Goal: Task Accomplishment & Management: Use online tool/utility

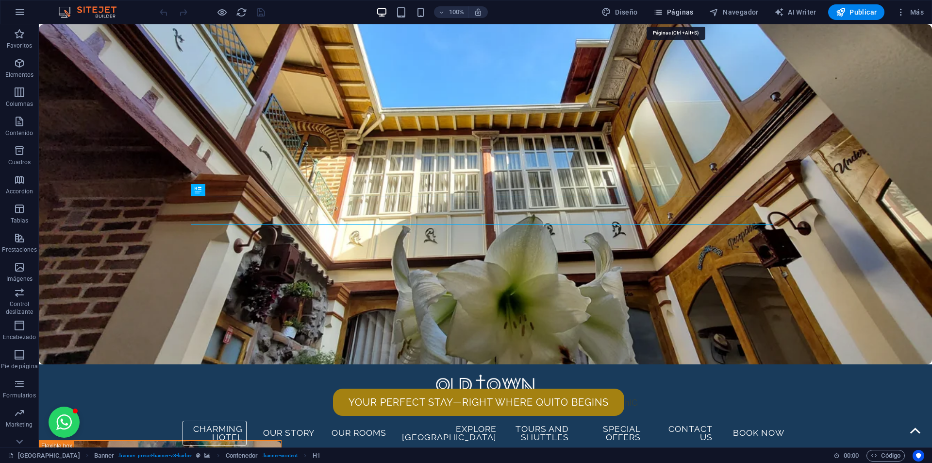
click at [674, 11] on span "Páginas" at bounding box center [673, 12] width 40 height 10
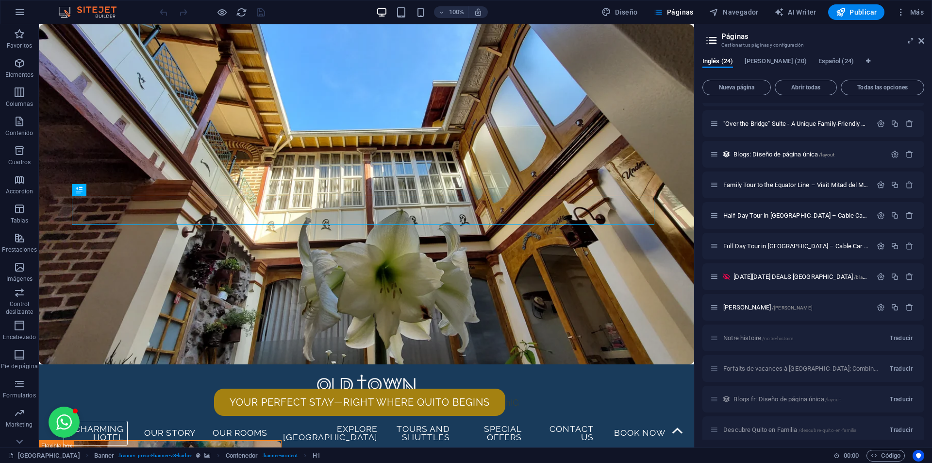
scroll to position [520, 0]
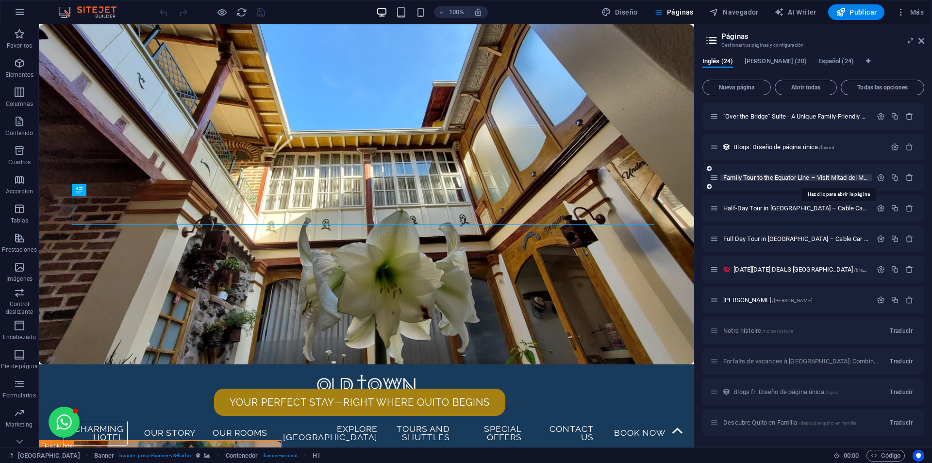
click at [774, 177] on span "Family Tour to the Equator Line – Visit Mitad del Mundo from [GEOGRAPHIC_DATA] …" at bounding box center [858, 177] width 270 height 7
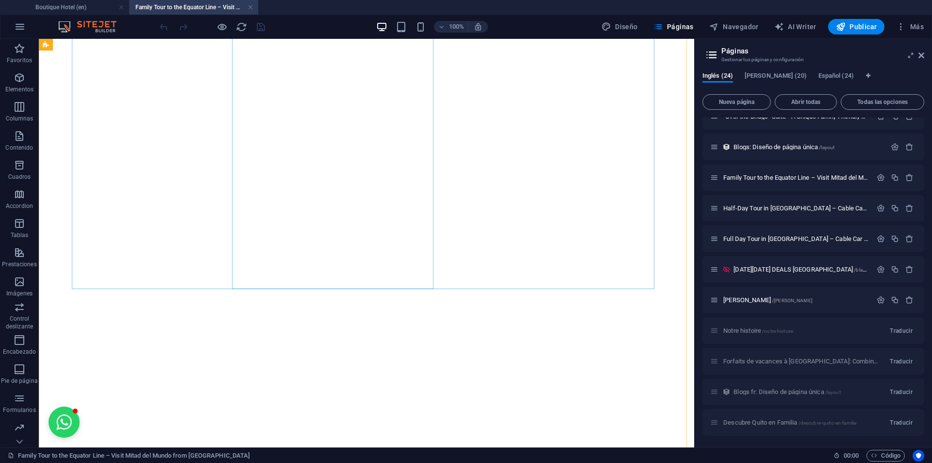
scroll to position [2088, 0]
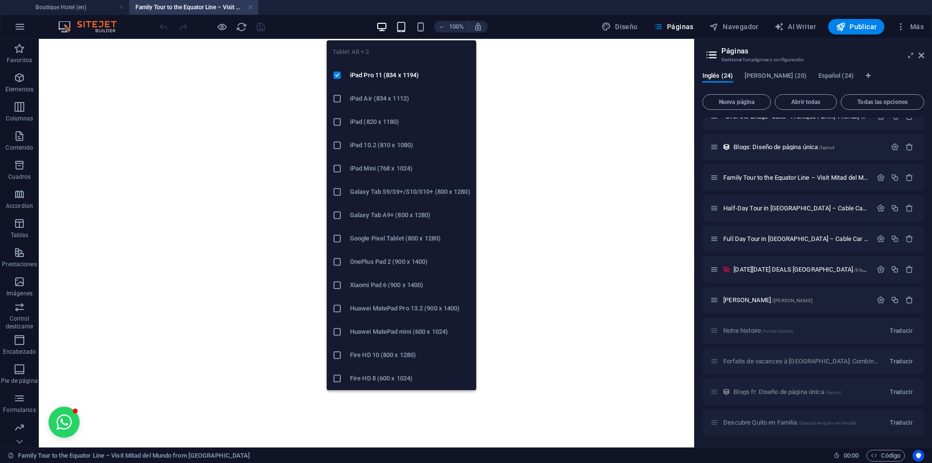
click at [407, 30] on icon "button" at bounding box center [401, 26] width 11 height 11
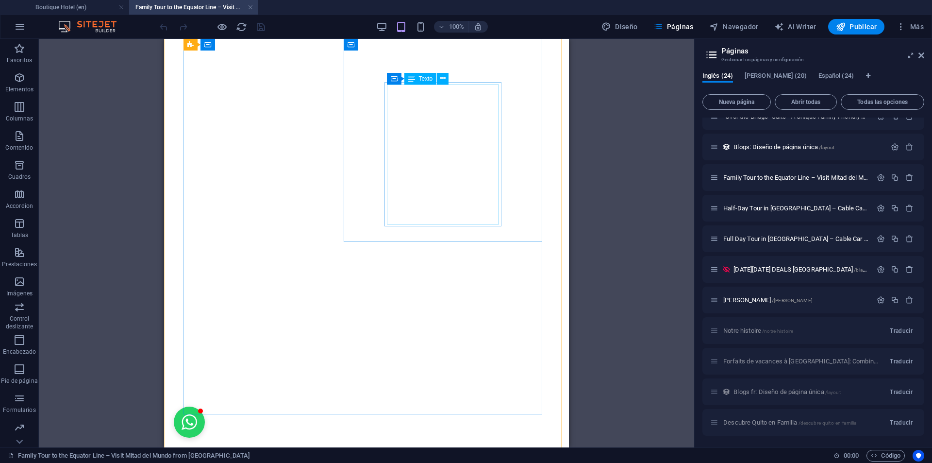
scroll to position [1991, 0]
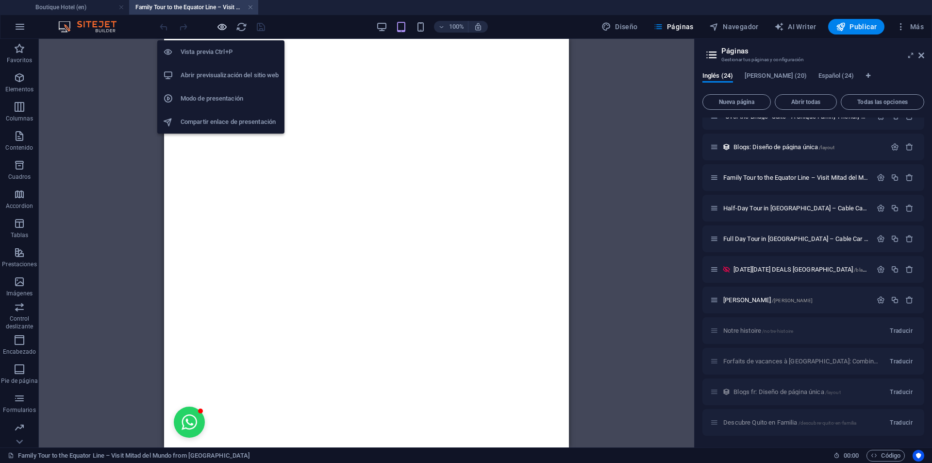
click at [219, 25] on icon "button" at bounding box center [222, 26] width 11 height 11
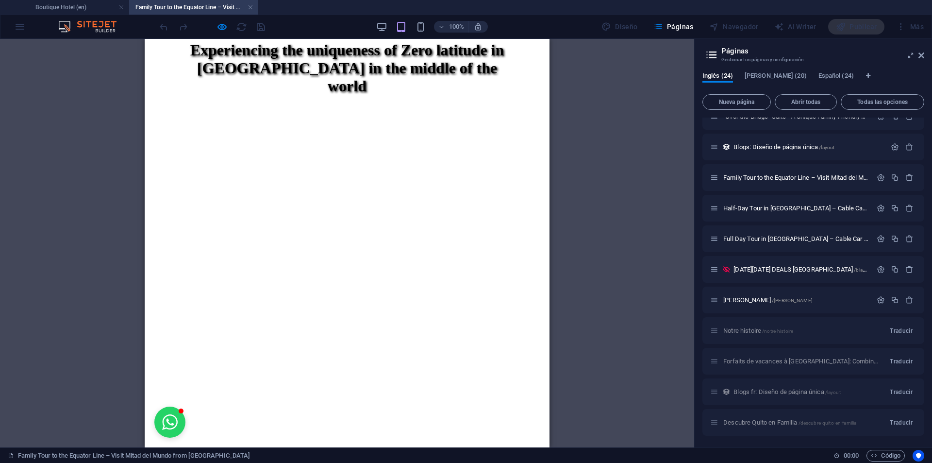
scroll to position [643, 0]
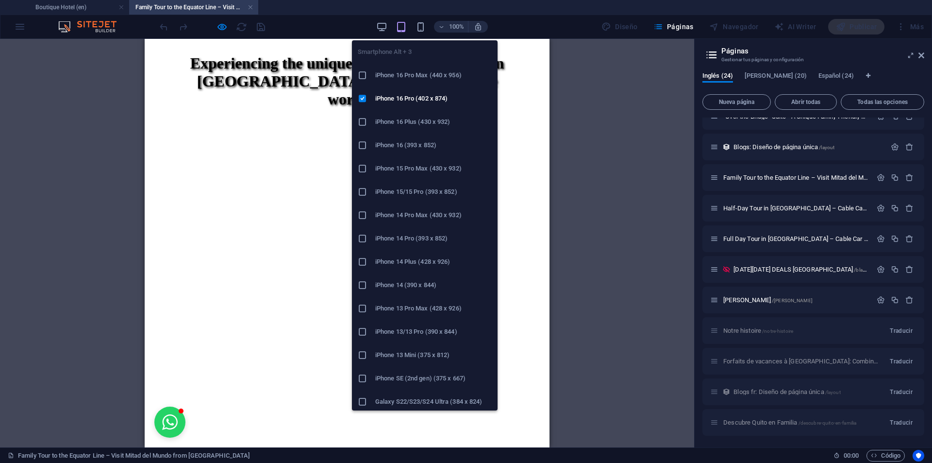
click at [420, 33] on div "Smartphone Alt + 3 iPhone 16 Pro Max (440 x 956) iPhone 16 Pro (402 x 874) iPho…" at bounding box center [425, 222] width 146 height 378
click at [421, 29] on icon "button" at bounding box center [420, 26] width 11 height 11
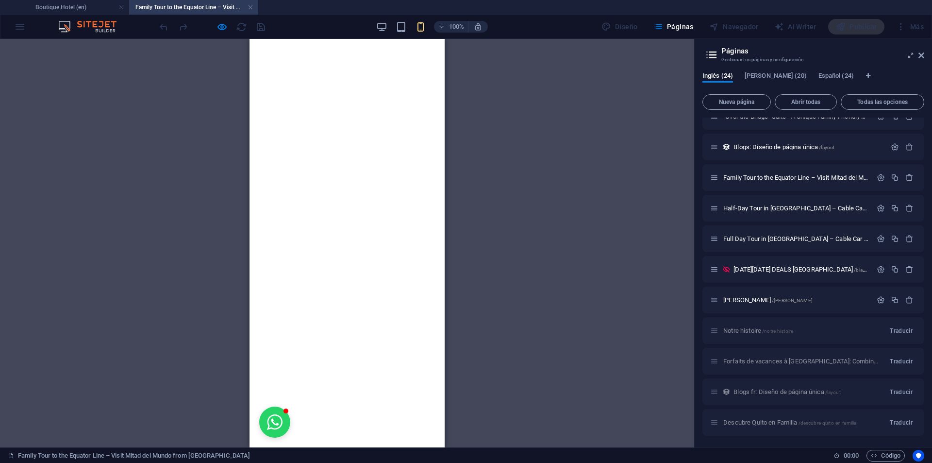
scroll to position [934, 0]
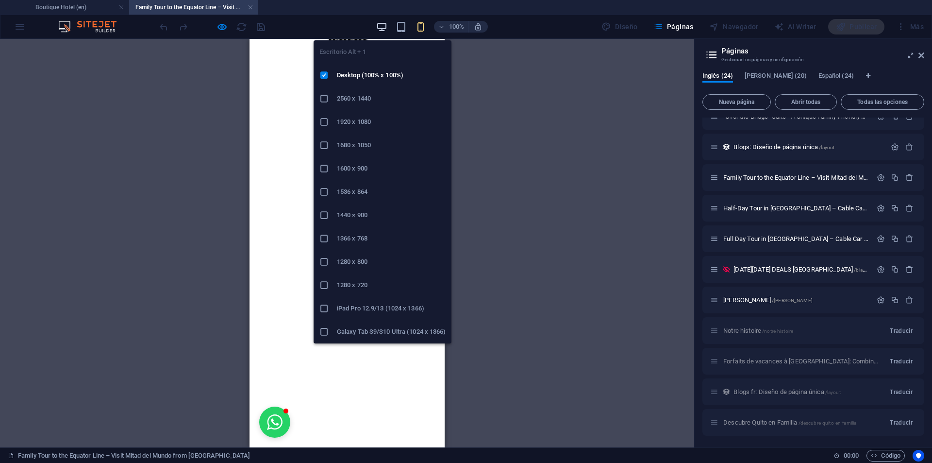
click at [381, 29] on icon "button" at bounding box center [381, 26] width 11 height 11
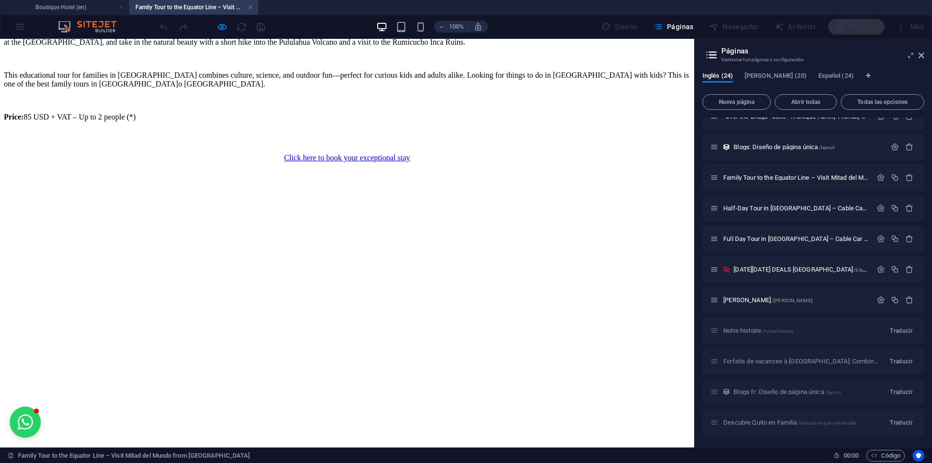
scroll to position [837, 0]
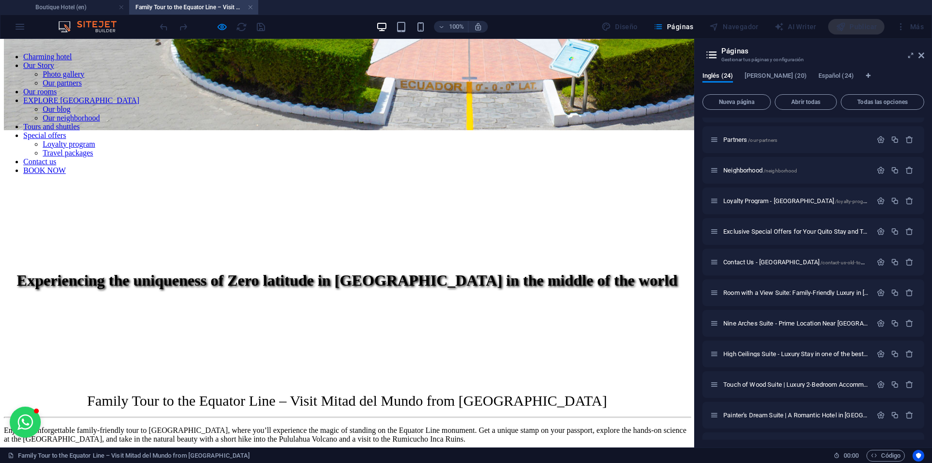
scroll to position [146, 0]
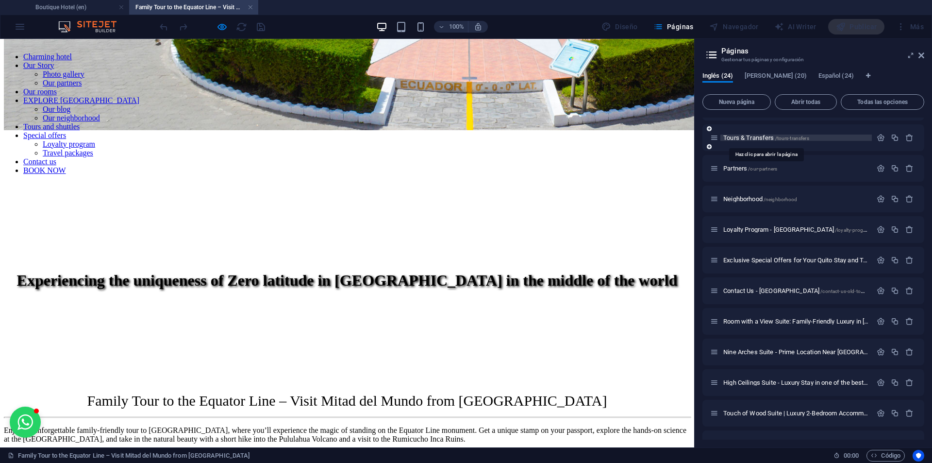
click at [755, 138] on span "Tours & Transfers /tours-transfers" at bounding box center [766, 137] width 86 height 7
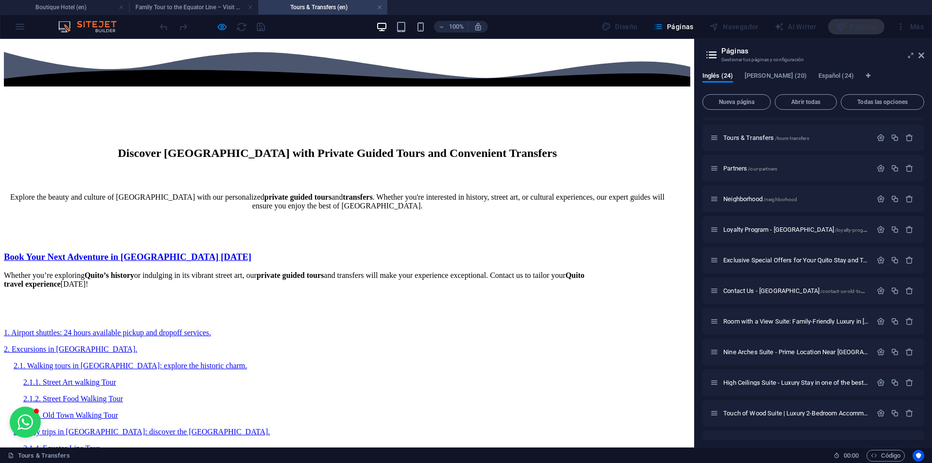
scroll to position [825, 0]
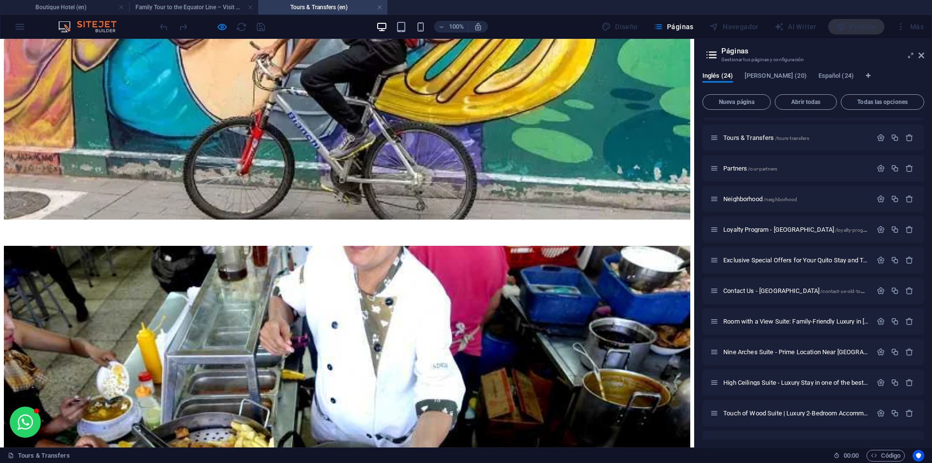
scroll to position [3567, 0]
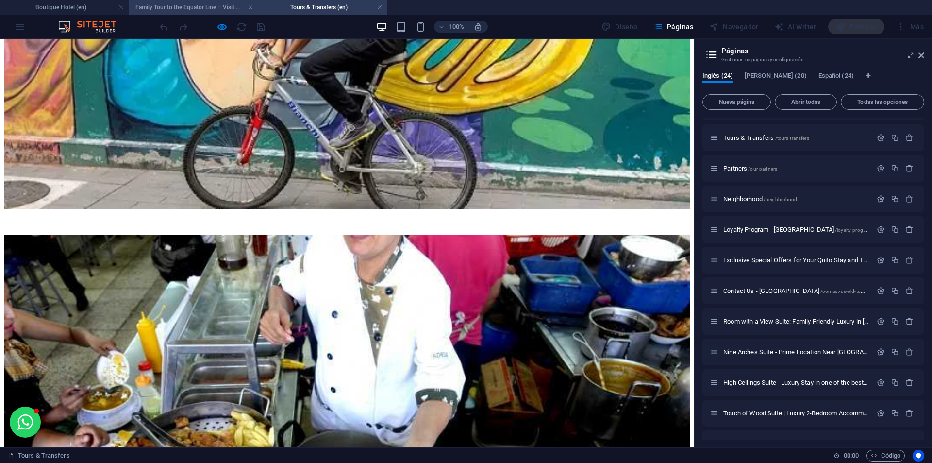
click at [204, 9] on h4 "Family Tour to the Equator Line – Visit Mitad del Mundo from [GEOGRAPHIC_DATA] …" at bounding box center [193, 7] width 129 height 11
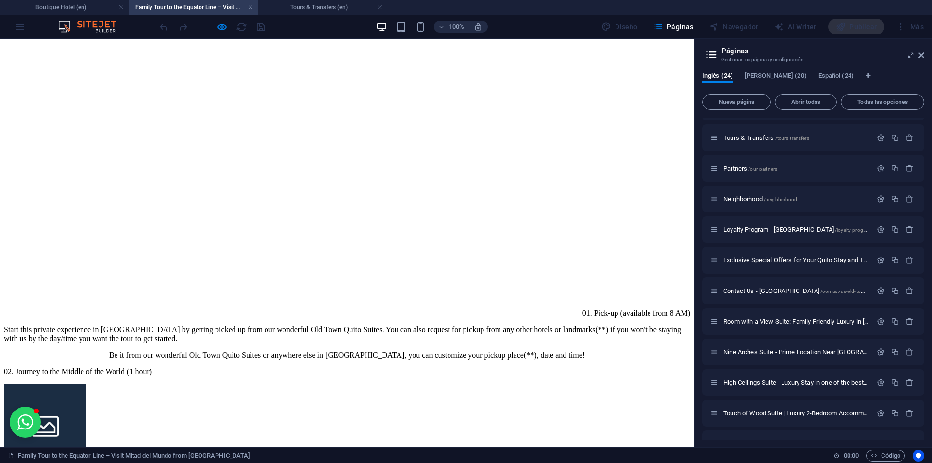
scroll to position [1651, 0]
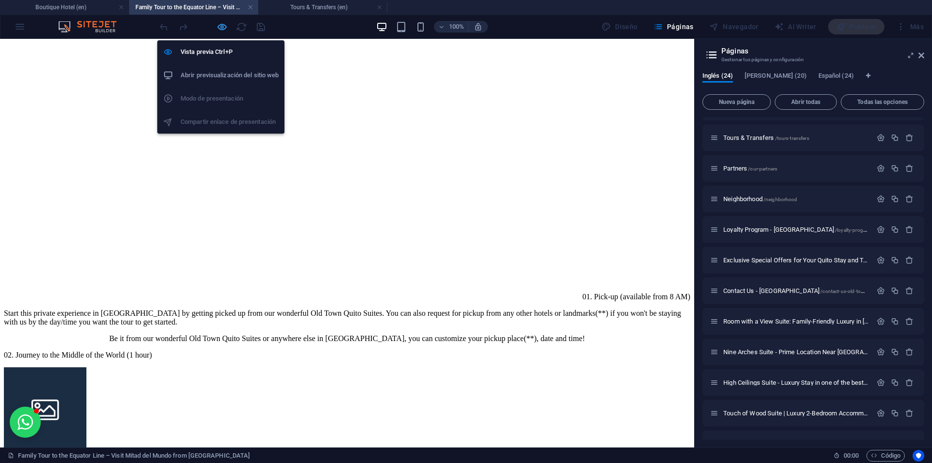
click at [217, 28] on icon "button" at bounding box center [222, 26] width 11 height 11
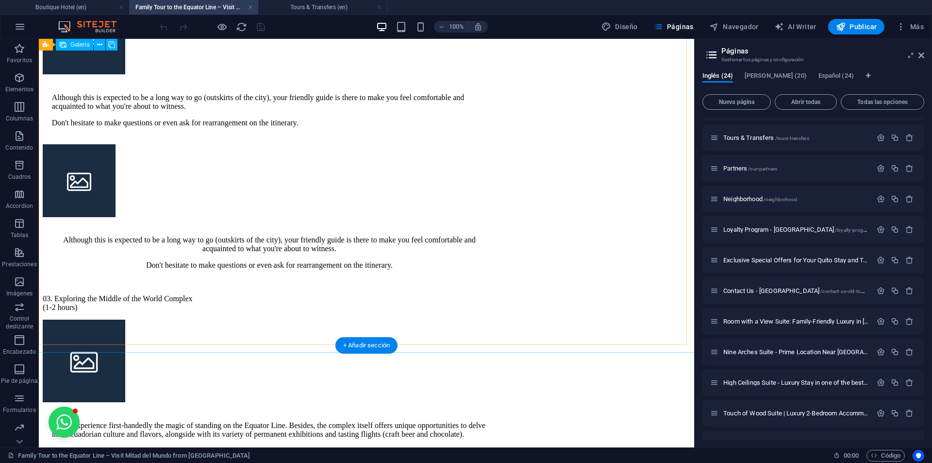
scroll to position [2573, 0]
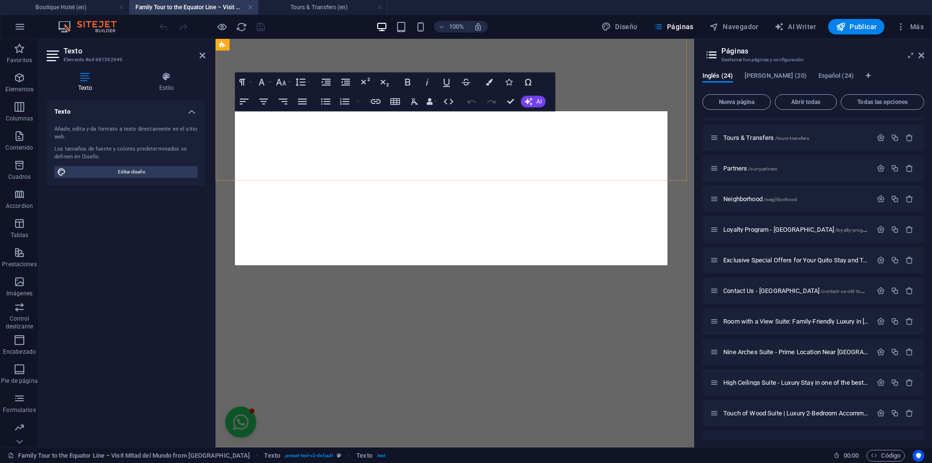
scroll to position [3781, 0]
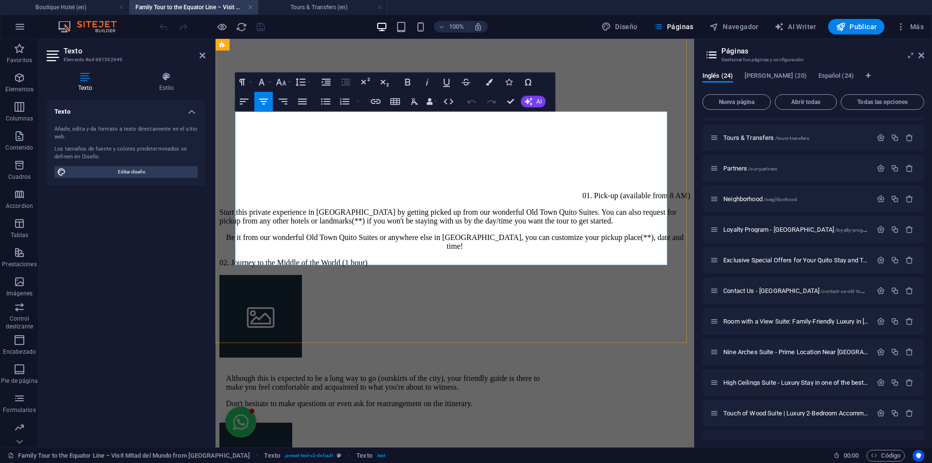
drag, startPoint x: 590, startPoint y: 203, endPoint x: 629, endPoint y: 198, distance: 39.7
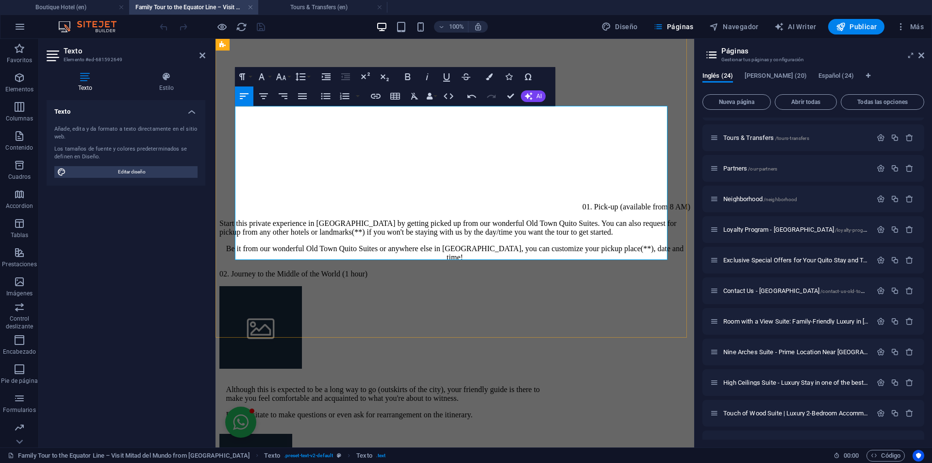
scroll to position [3830, 0]
